Goal: Navigation & Orientation: Find specific page/section

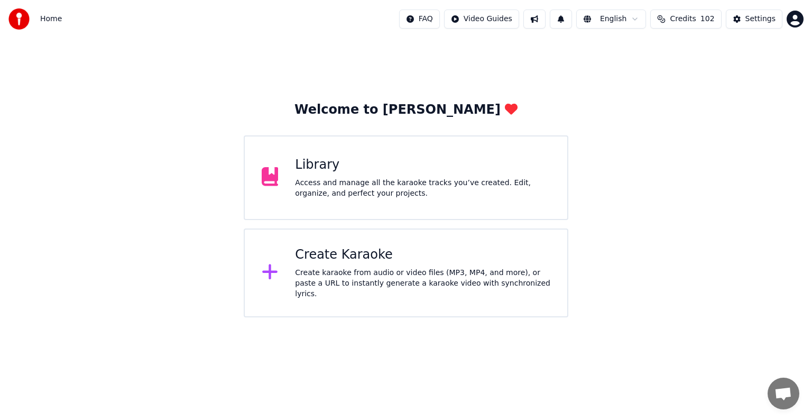
click at [335, 254] on div "Create Karaoke" at bounding box center [422, 254] width 255 height 17
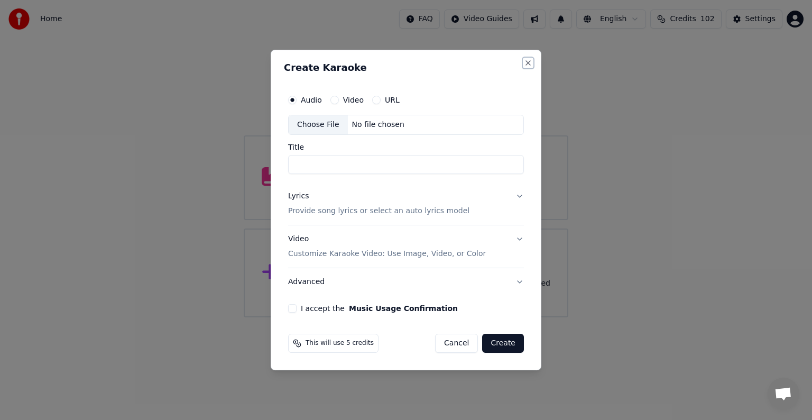
click at [529, 61] on button "Close" at bounding box center [528, 63] width 8 height 8
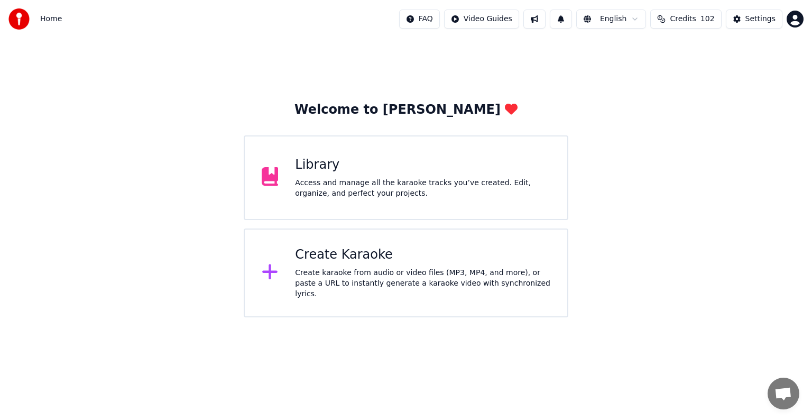
click at [348, 181] on div "Access and manage all the karaoke tracks you’ve created. Edit, organize, and pe…" at bounding box center [422, 188] width 255 height 21
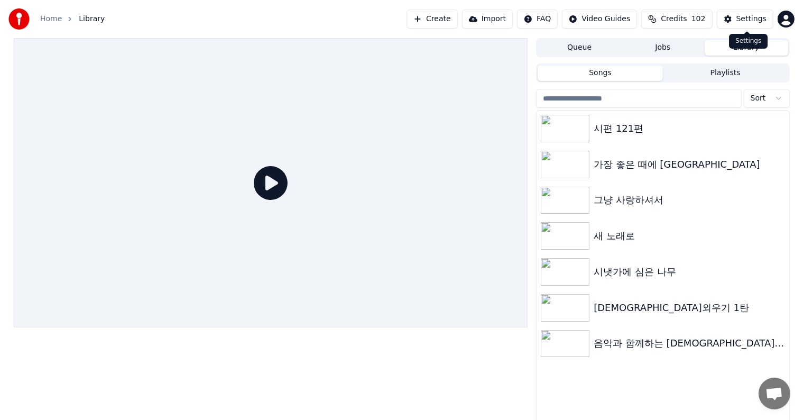
click at [757, 17] on div "Settings" at bounding box center [751, 19] width 30 height 11
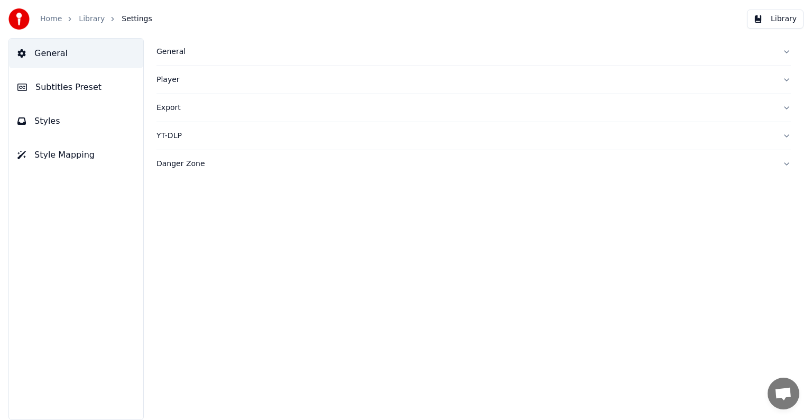
click at [784, 17] on button "Library" at bounding box center [775, 19] width 57 height 19
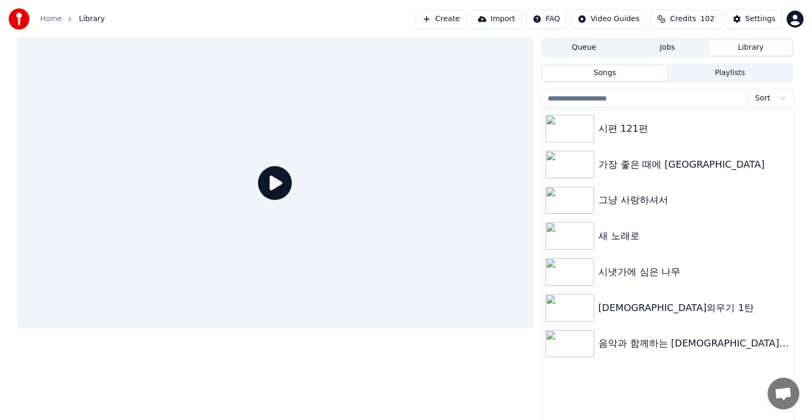
click at [787, 16] on html "Home Library Create Import FAQ Video Guides Credits 102 Settings Queue Jobs Lib…" at bounding box center [406, 210] width 812 height 420
